Goal: Task Accomplishment & Management: Use online tool/utility

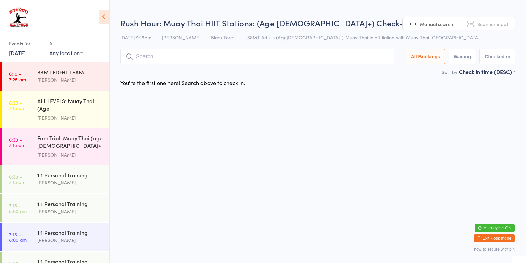
scroll to position [175, 0]
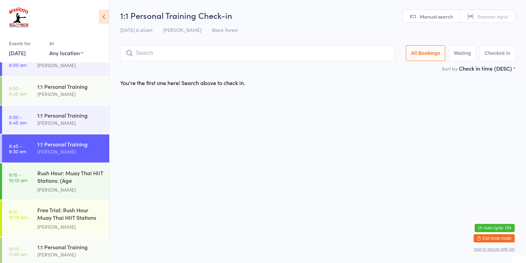
click at [23, 182] on link "9:15 - 10:10 am Rush Hour: Muay Thai HIIT Stations: (Age [DEMOGRAPHIC_DATA]+) […" at bounding box center [55, 181] width 107 height 36
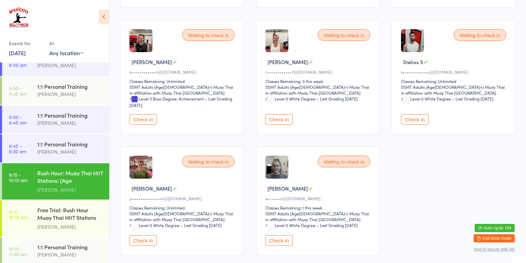
scroll to position [182, 0]
click at [144, 235] on button "Check in" at bounding box center [142, 240] width 27 height 11
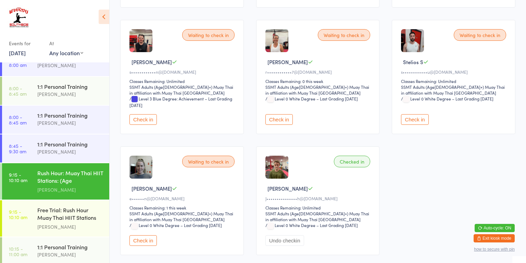
click at [49, 144] on div "1:1 Personal Training" at bounding box center [70, 144] width 66 height 8
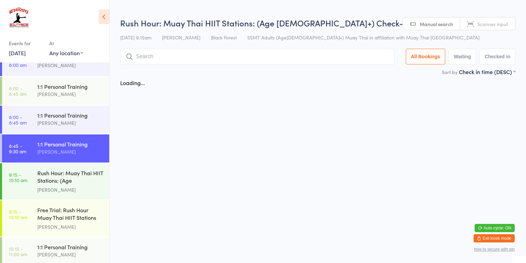
click at [61, 186] on div "[PERSON_NAME]" at bounding box center [70, 190] width 66 height 8
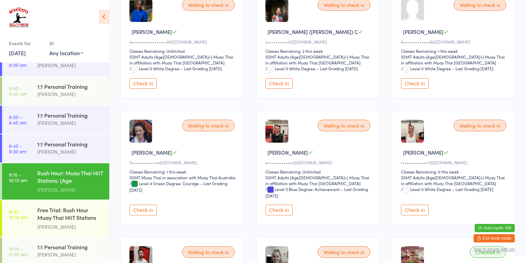
scroll to position [92, 0]
click at [146, 207] on button "Check in" at bounding box center [142, 210] width 27 height 11
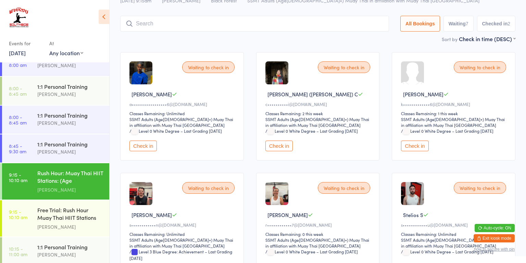
scroll to position [0, 0]
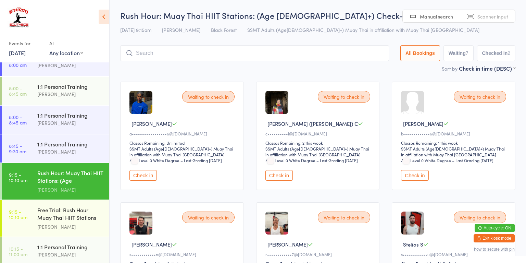
click at [255, 61] on input "search" at bounding box center [254, 53] width 269 height 16
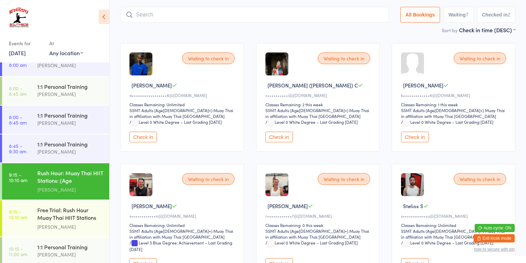
scroll to position [45, 0]
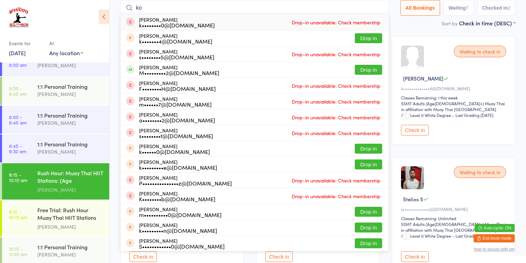
type input "kobe ger"
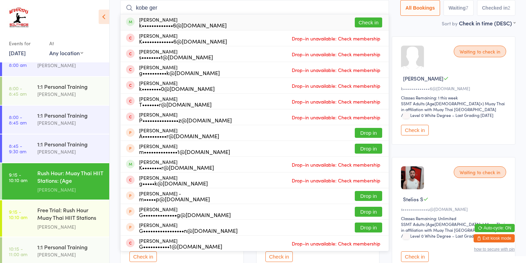
click at [371, 25] on button "Check in" at bounding box center [368, 22] width 27 height 10
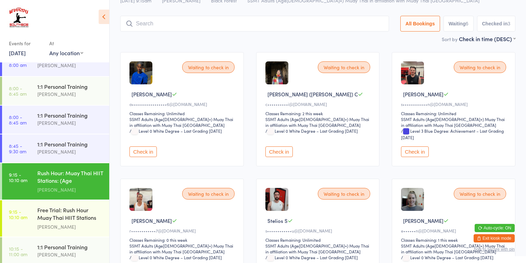
scroll to position [29, 0]
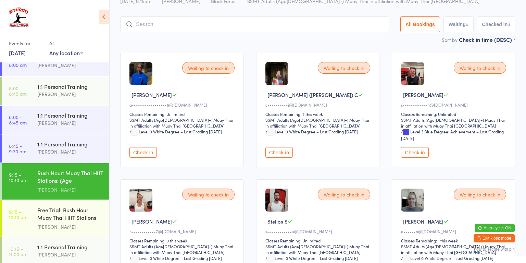
click at [62, 173] on div "Rush Hour: Muay Thai HIIT Stations: (Age [DEMOGRAPHIC_DATA]+)" at bounding box center [70, 177] width 66 height 17
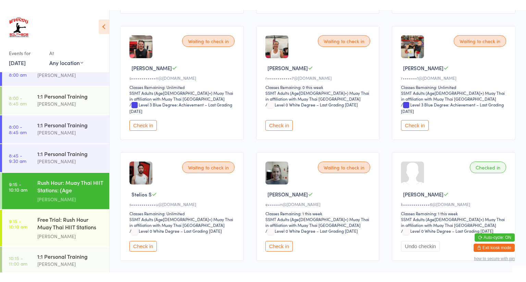
scroll to position [186, 0]
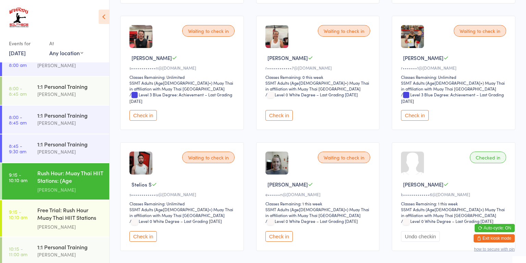
click at [408, 114] on button "Check in" at bounding box center [414, 115] width 27 height 11
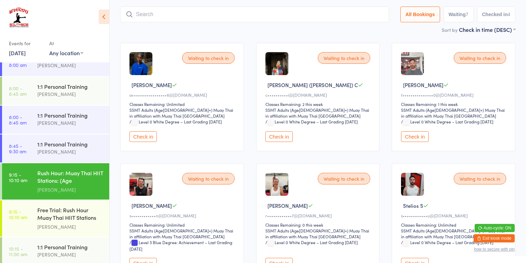
scroll to position [0, 0]
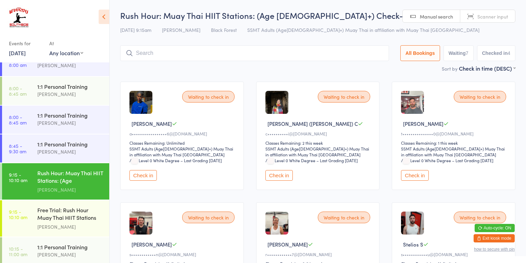
click at [415, 176] on button "Check in" at bounding box center [414, 175] width 27 height 11
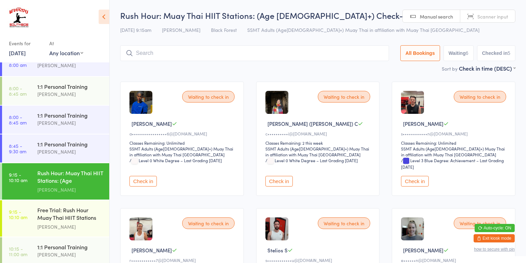
click at [205, 225] on div "Waiting to check in" at bounding box center [208, 223] width 52 height 12
click at [191, 223] on div "Waiting to check in" at bounding box center [208, 223] width 52 height 12
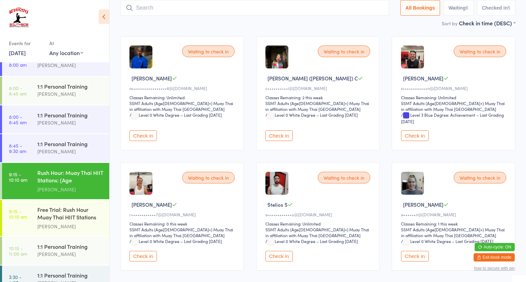
scroll to position [49, 0]
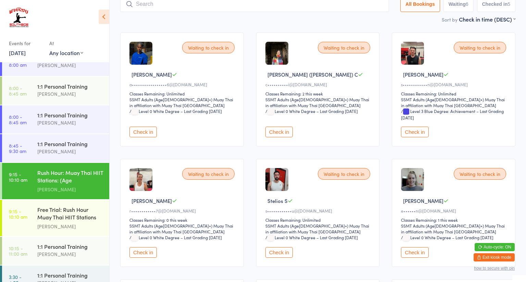
click at [142, 252] on button "Check in" at bounding box center [142, 252] width 27 height 11
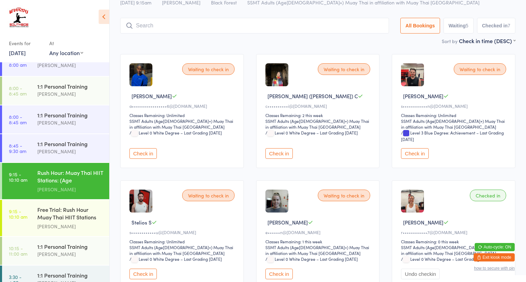
scroll to position [0, 0]
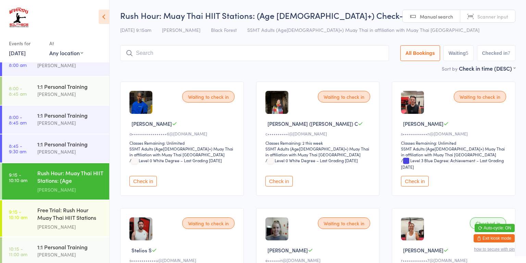
click at [277, 181] on button "Check in" at bounding box center [278, 181] width 27 height 11
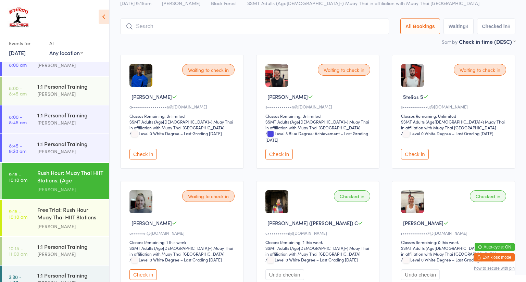
scroll to position [44, 0]
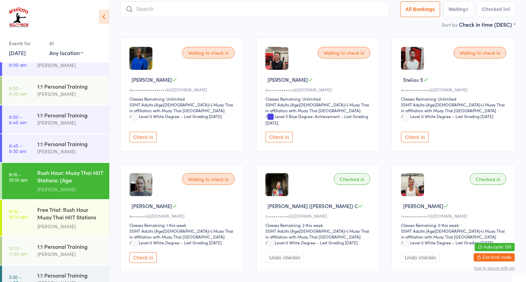
click at [279, 141] on button "Check in" at bounding box center [278, 137] width 27 height 11
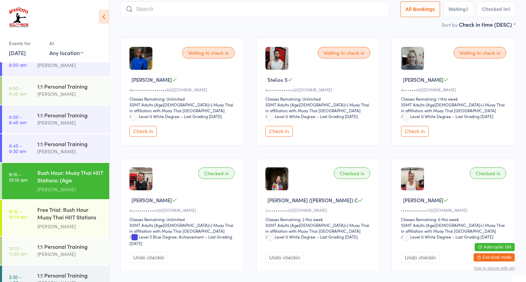
click at [286, 126] on button "Check in" at bounding box center [278, 131] width 27 height 11
